Goal: Transaction & Acquisition: Purchase product/service

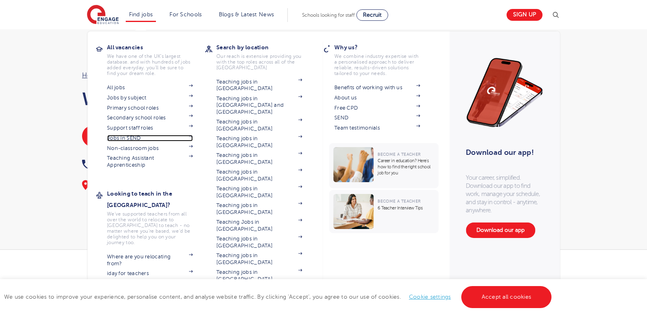
click at [128, 135] on link "Jobs in SEND" at bounding box center [150, 138] width 86 height 7
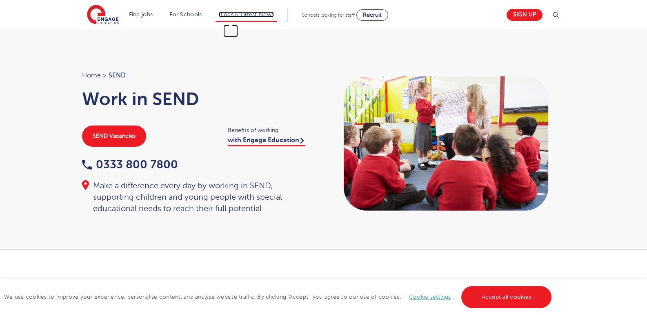
click at [256, 14] on link "Blogs & Latest News" at bounding box center [246, 14] width 55 height 6
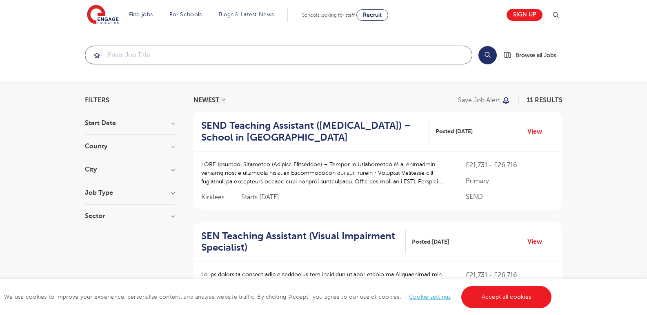
click at [210, 47] on input "search" at bounding box center [278, 55] width 386 height 18
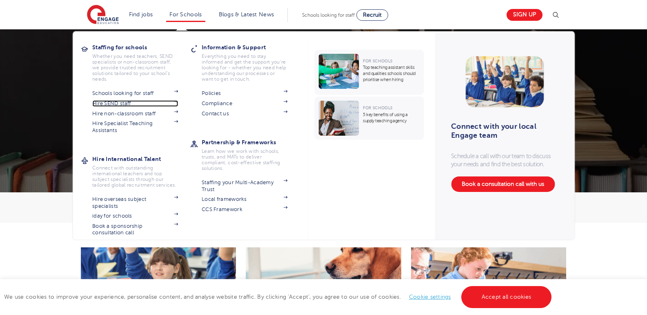
click at [129, 104] on link "Hire SEND staff" at bounding box center [135, 103] width 86 height 7
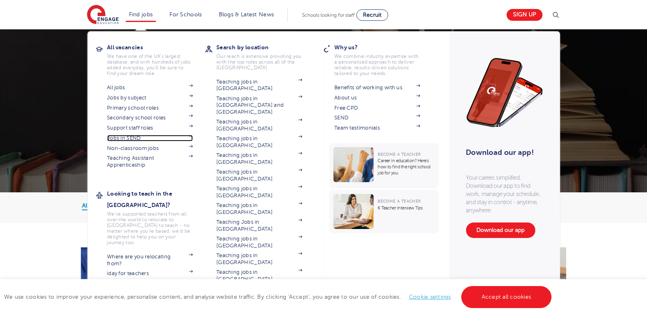
click at [133, 138] on link "Jobs in SEND" at bounding box center [150, 138] width 86 height 7
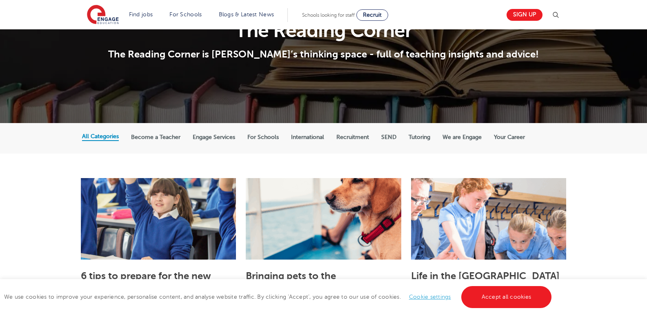
scroll to position [32, 0]
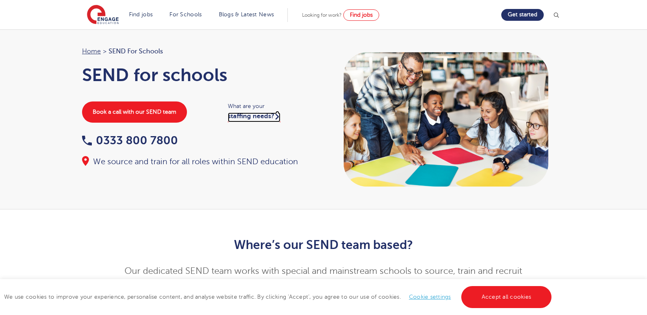
click at [257, 122] on link "staffing needs?" at bounding box center [254, 118] width 53 height 10
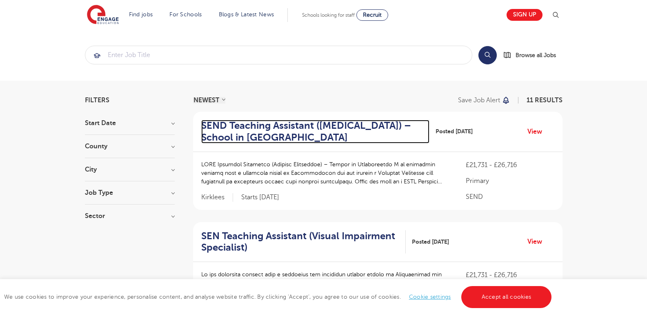
click at [271, 133] on h2 "SEND Teaching Assistant (Hearing Impairment) – School in [GEOGRAPHIC_DATA]" at bounding box center [312, 132] width 222 height 24
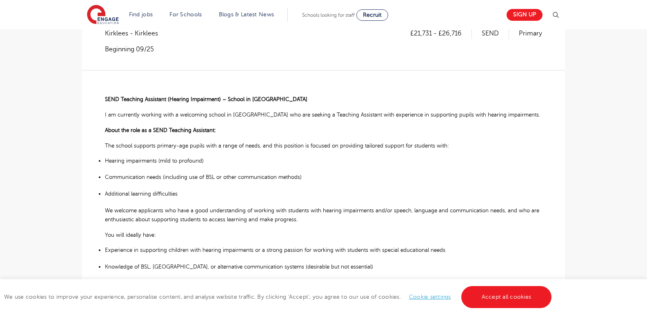
scroll to position [209, 0]
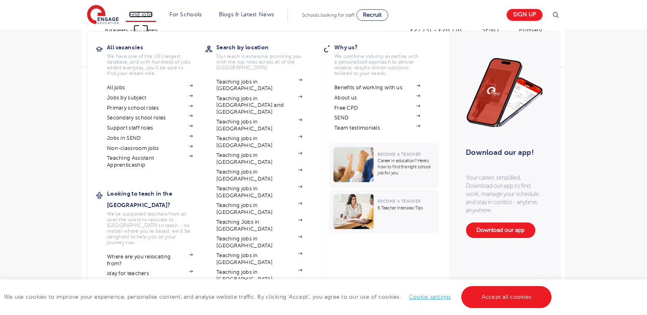
click at [145, 17] on link "Find jobs" at bounding box center [141, 14] width 24 height 6
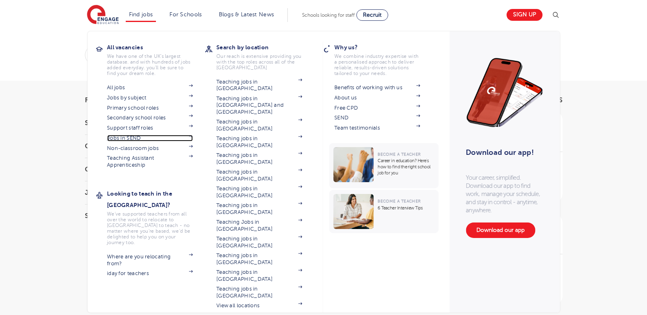
click at [132, 136] on link "Jobs in SEND" at bounding box center [150, 138] width 86 height 7
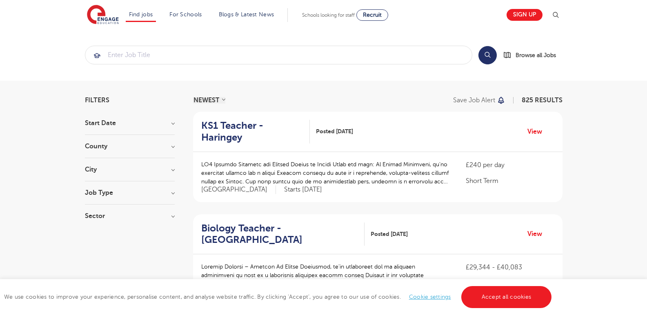
click at [280, 160] on p at bounding box center [325, 173] width 249 height 26
click at [535, 127] on link "View" at bounding box center [537, 132] width 21 height 11
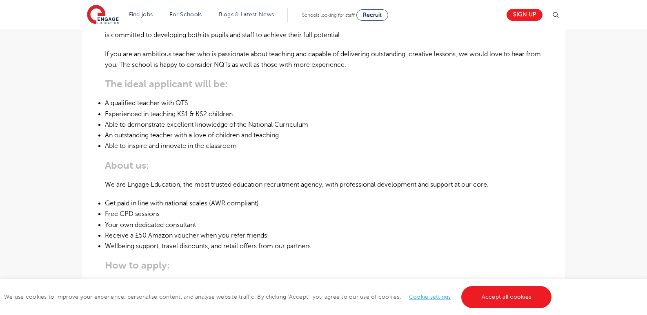
scroll to position [282, 0]
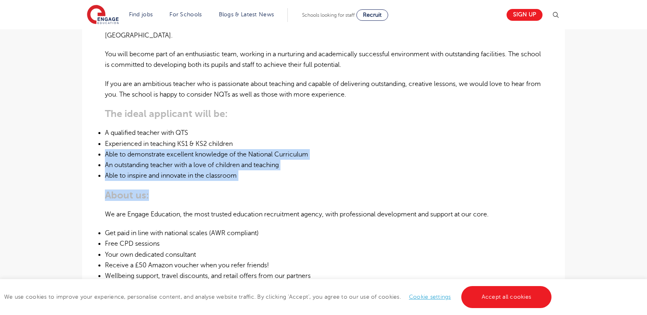
drag, startPoint x: 643, startPoint y: 128, endPoint x: 644, endPoint y: 184, distance: 56.3
click at [644, 184] on main "Search Browse all Jobs KS1 Teacher – Haringey Posted 25/08/25 Refer to a Friend…" at bounding box center [323, 179] width 647 height 922
click at [588, 149] on main "Search Browse all Jobs KS1 Teacher – Haringey Posted 25/08/25 Refer to a Friend…" at bounding box center [323, 179] width 647 height 922
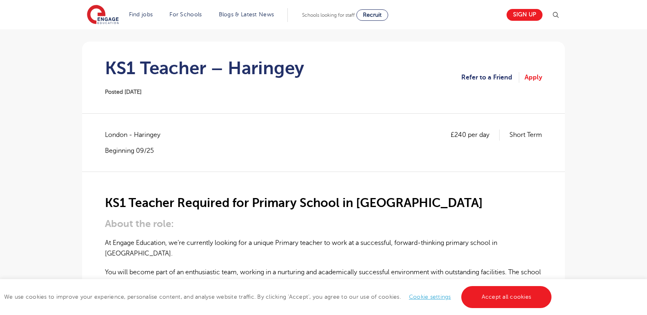
scroll to position [42, 0]
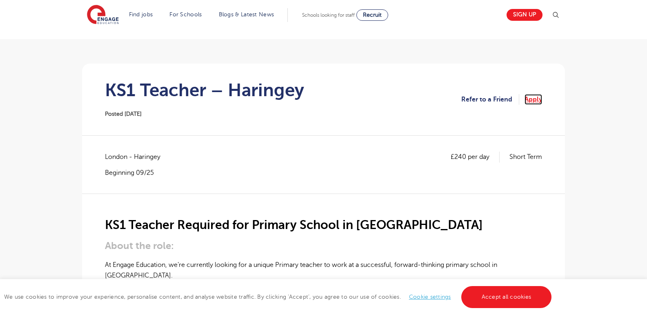
click at [533, 99] on link "Apply" at bounding box center [533, 99] width 18 height 11
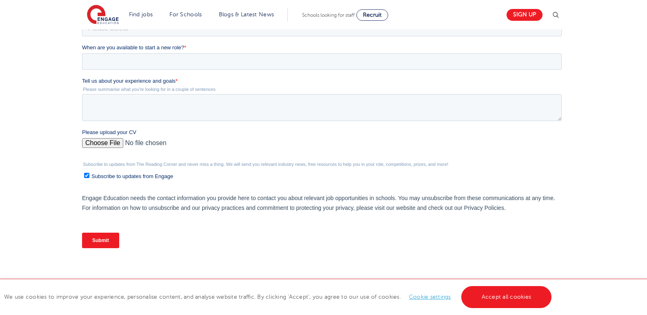
scroll to position [216, 0]
